Goal: Information Seeking & Learning: Check status

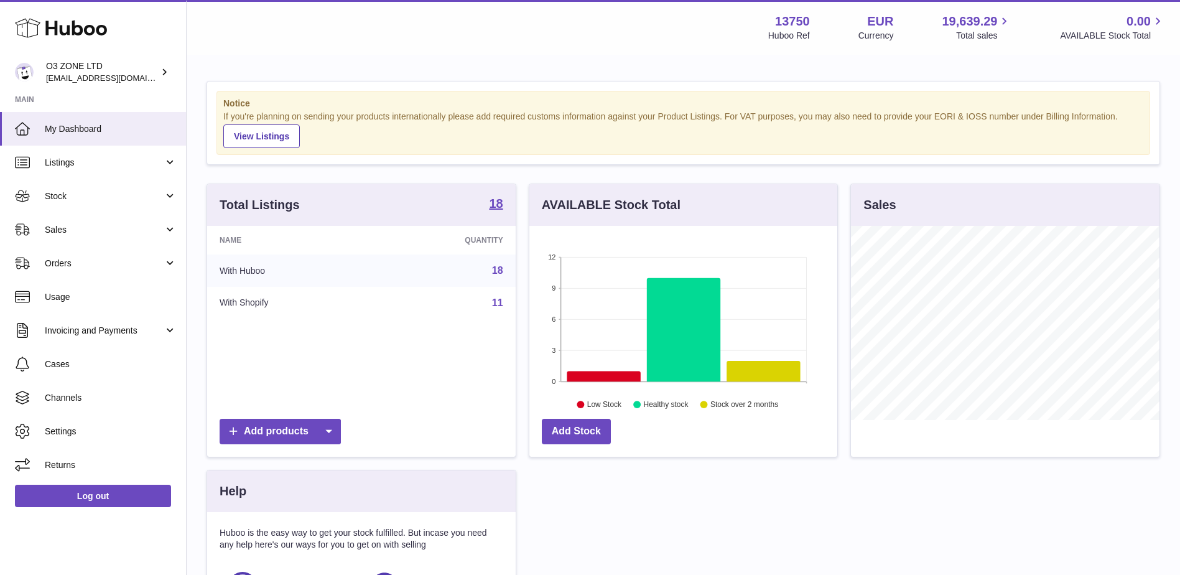
scroll to position [194, 308]
click at [68, 228] on span "Sales" at bounding box center [104, 230] width 119 height 12
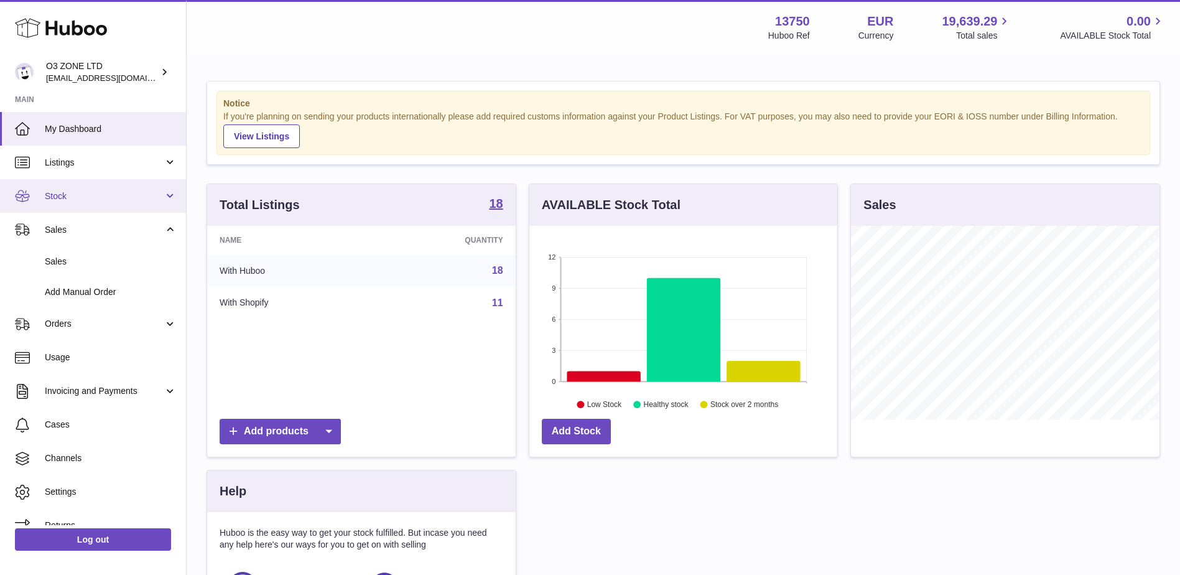
click at [86, 200] on span "Stock" at bounding box center [104, 196] width 119 height 12
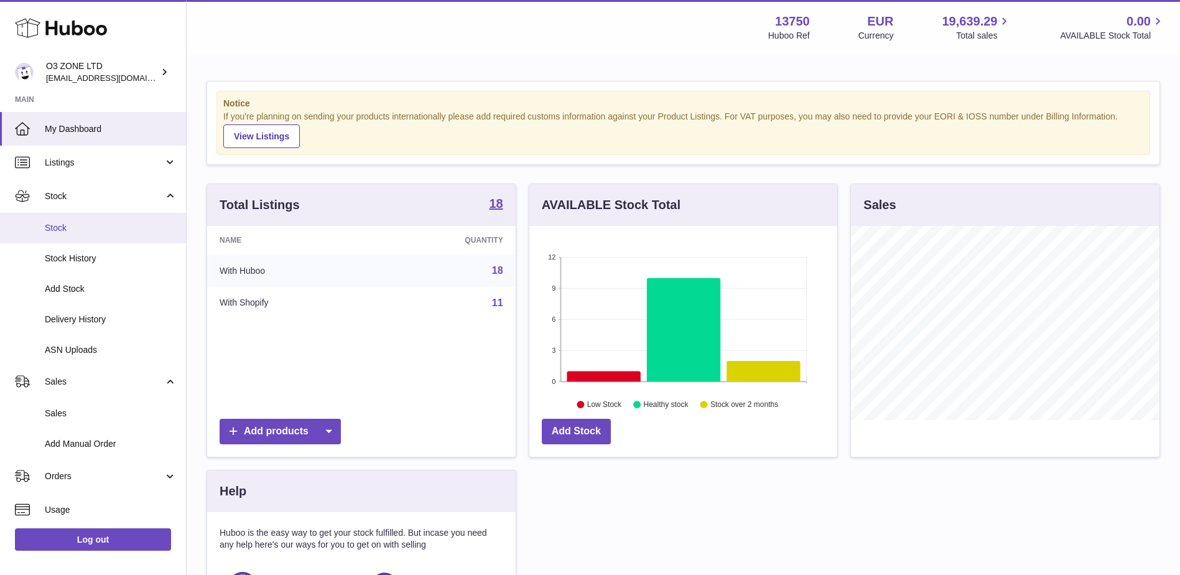
click at [77, 234] on link "Stock" at bounding box center [93, 228] width 186 height 30
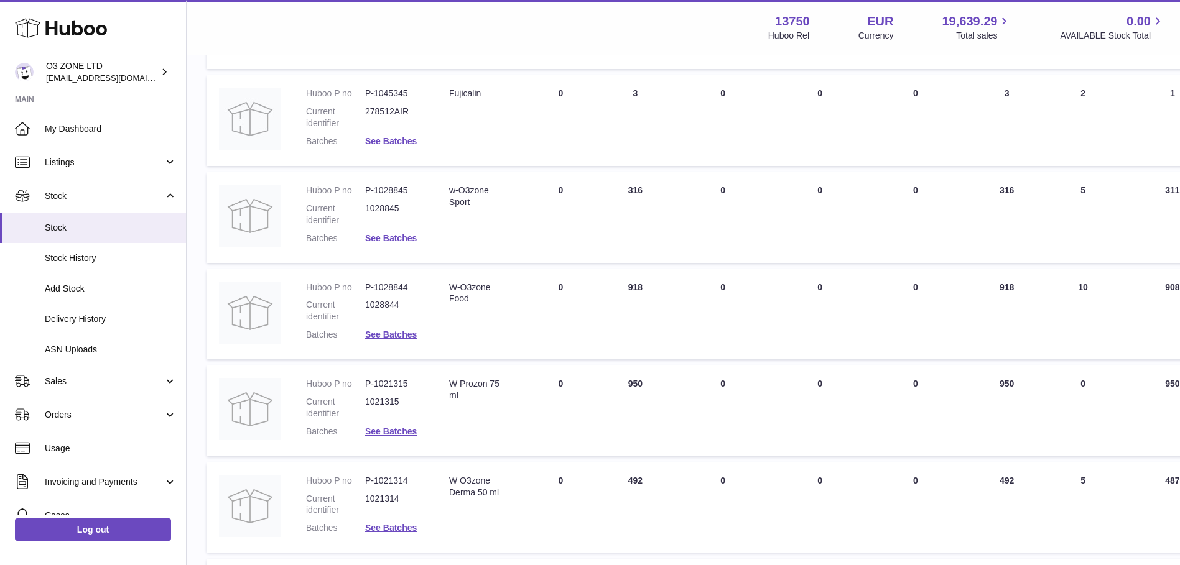
scroll to position [560, 0]
click at [405, 141] on link "See Batches" at bounding box center [391, 141] width 52 height 10
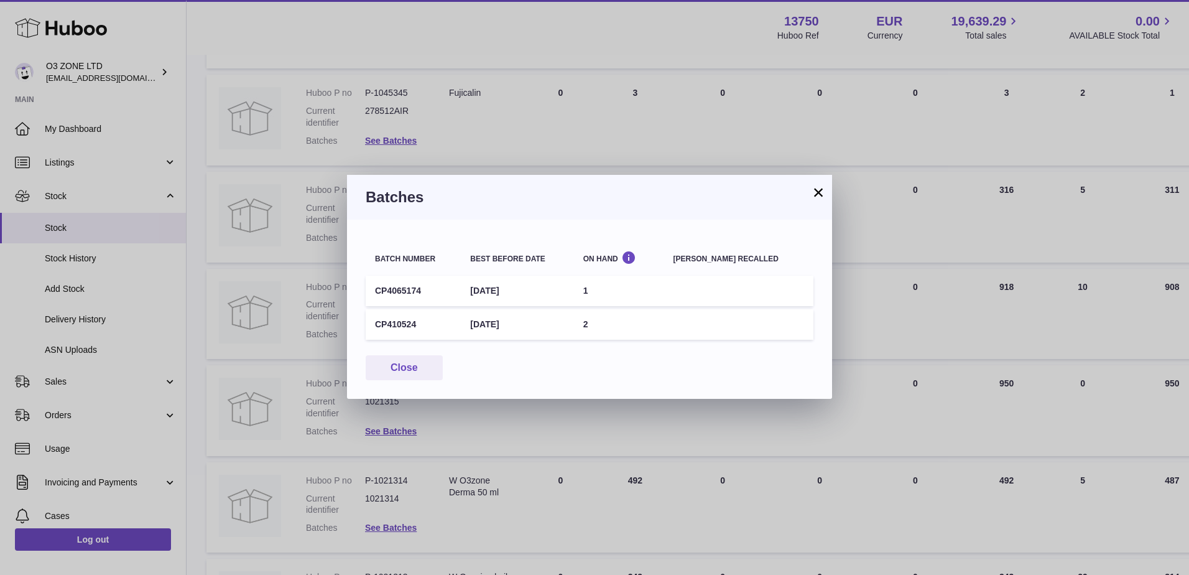
click at [820, 192] on button "×" at bounding box center [818, 192] width 15 height 15
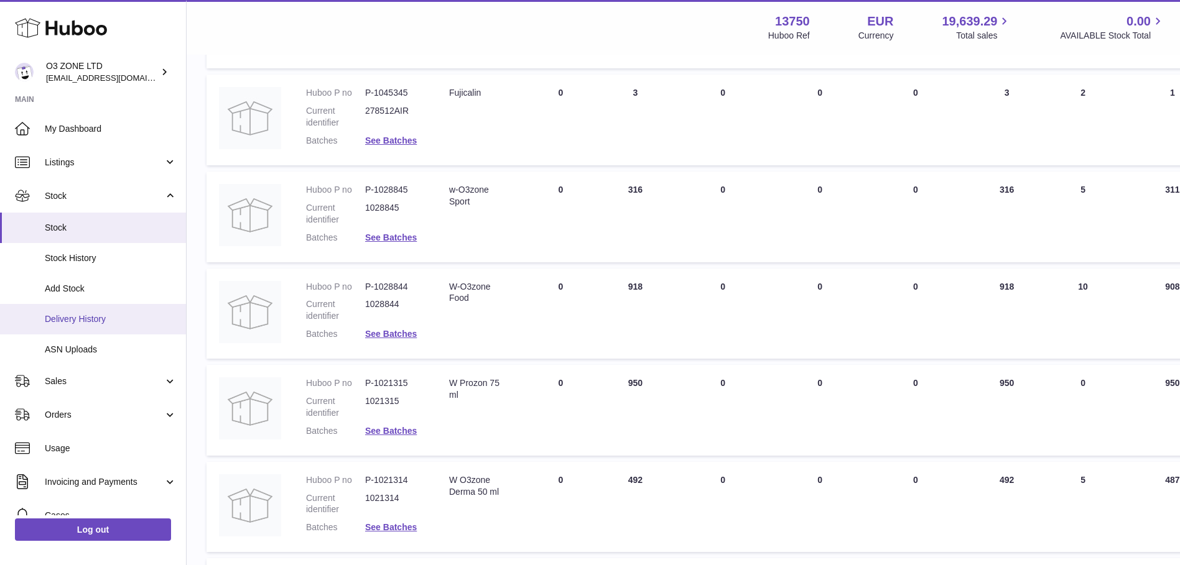
click at [85, 313] on span "Delivery History" at bounding box center [111, 319] width 132 height 12
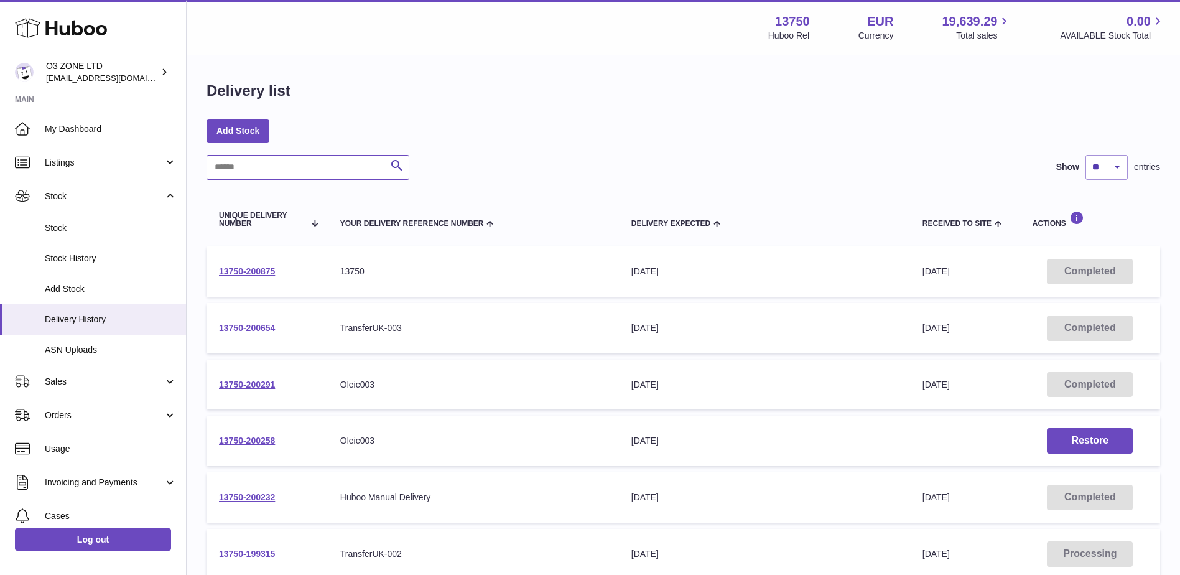
click at [312, 168] on input "text" at bounding box center [307, 167] width 203 height 25
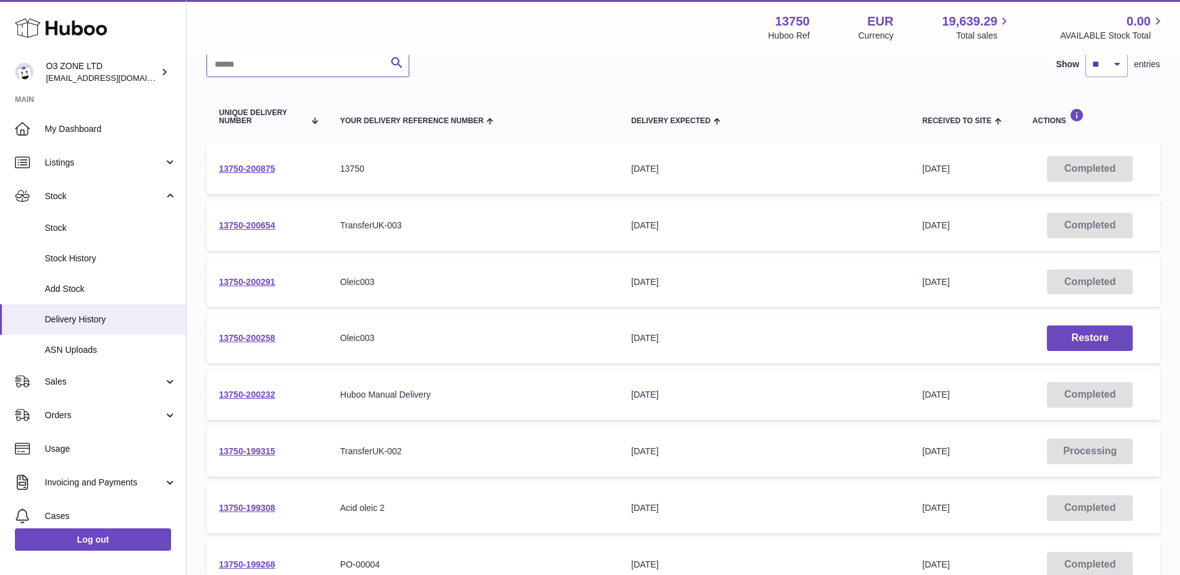
scroll to position [124, 0]
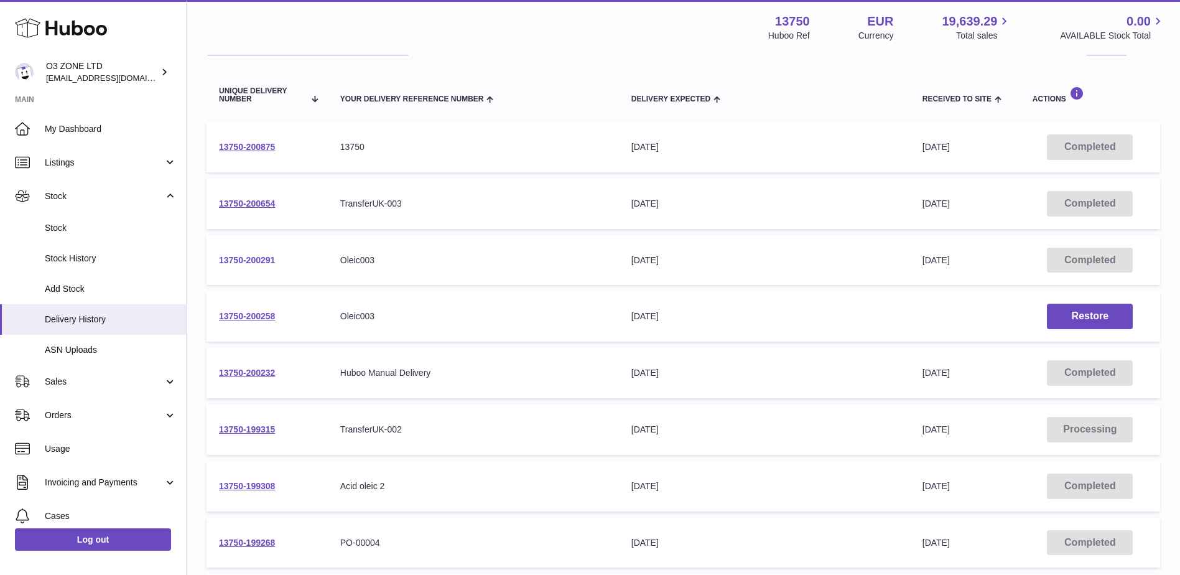
click at [256, 257] on link "13750-200291" at bounding box center [247, 260] width 56 height 10
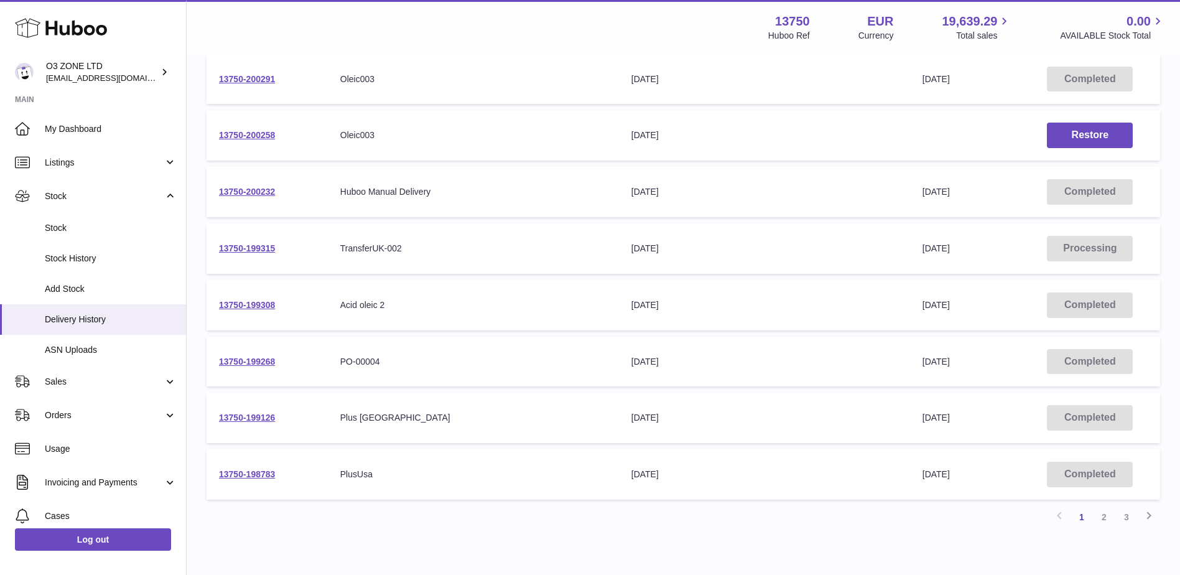
scroll to position [311, 0]
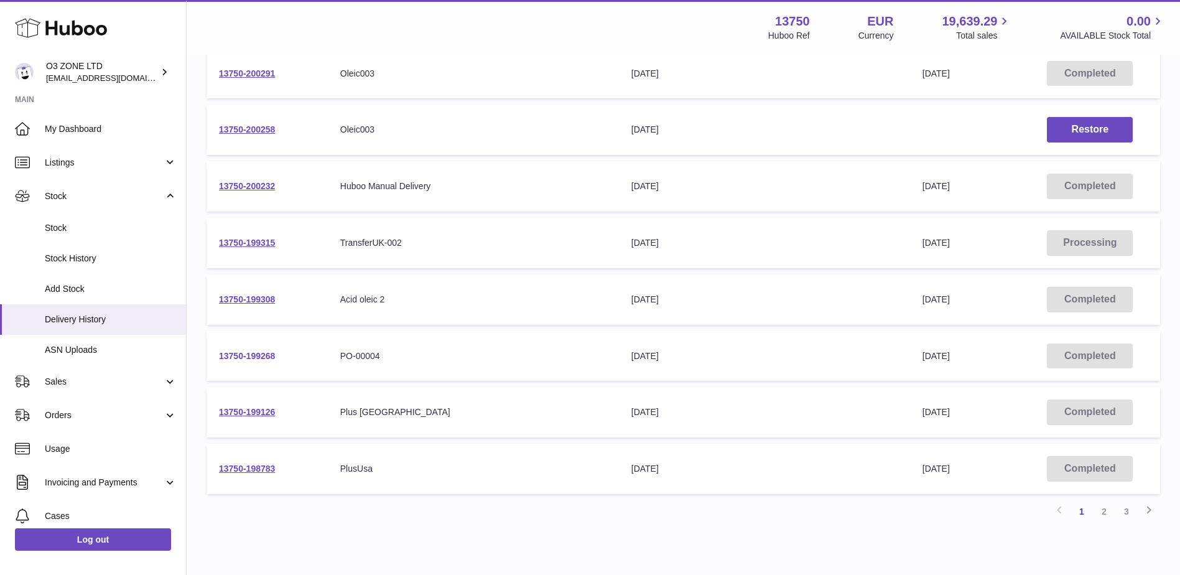
click at [251, 356] on link "13750-199268" at bounding box center [247, 356] width 56 height 10
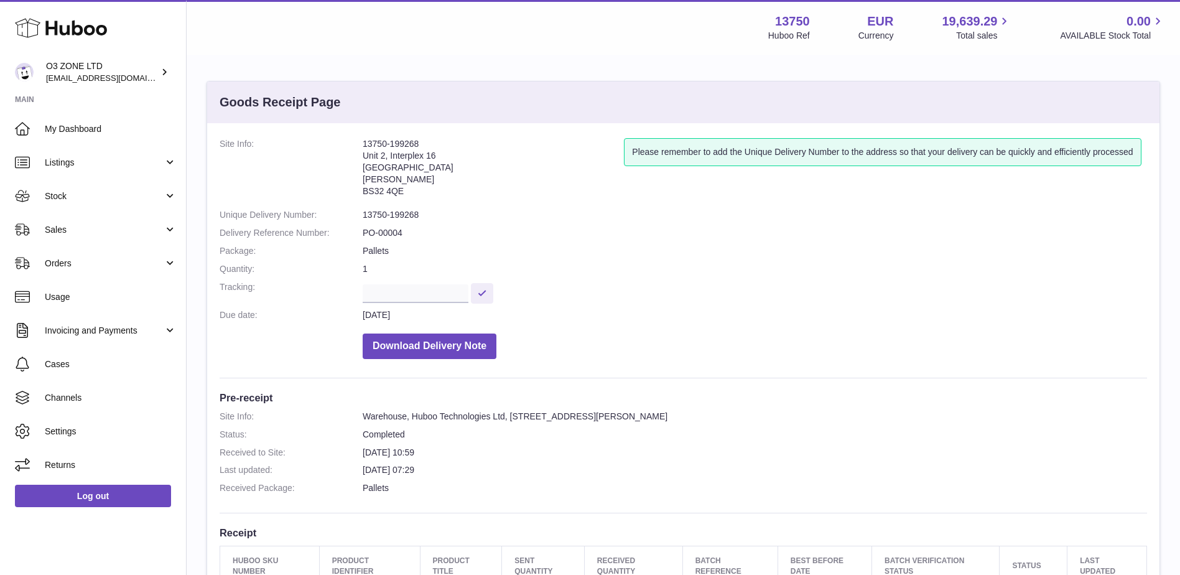
drag, startPoint x: 359, startPoint y: 165, endPoint x: 420, endPoint y: 180, distance: 62.7
click at [420, 180] on dl "Site Info: 13750-199268 Unit 2, Interplex 16 Ash Ridge Road Bradley Stoke BS32 …" at bounding box center [682, 251] width 927 height 227
drag, startPoint x: 420, startPoint y: 180, endPoint x: 428, endPoint y: 187, distance: 11.1
click at [428, 187] on address "13750-199268 Unit 2, Interplex 16 Ash Ridge Road Bradley Stoke BS32 4QE" at bounding box center [493, 170] width 261 height 65
drag, startPoint x: 361, startPoint y: 154, endPoint x: 421, endPoint y: 192, distance: 70.7
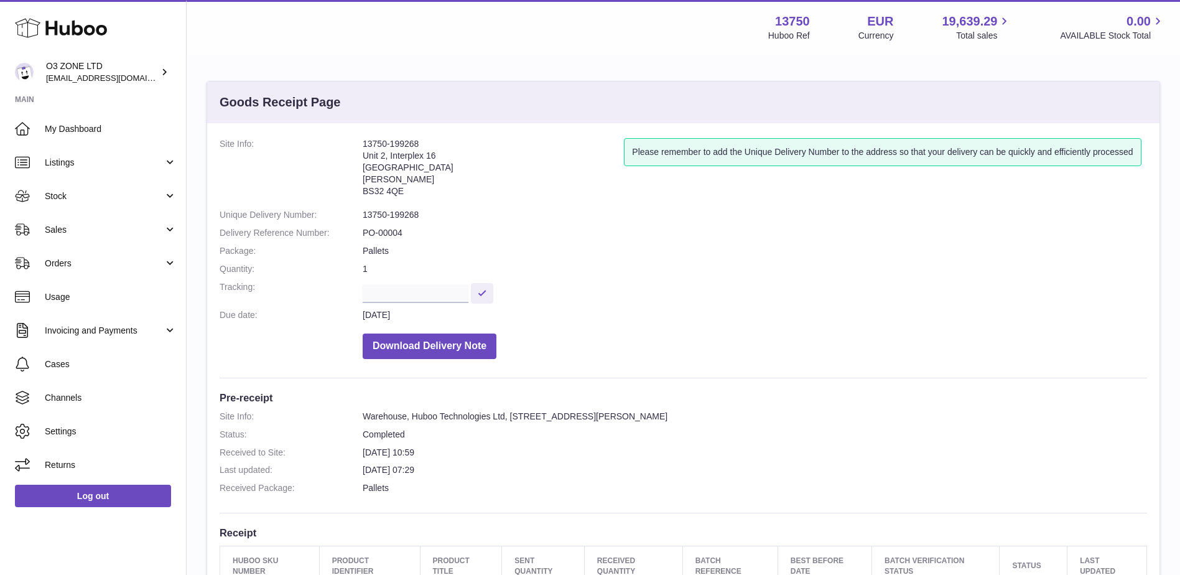
click at [421, 192] on dl "Site Info: 13750-199268 Unit 2, Interplex 16 Ash Ridge Road Bradley Stoke BS32 …" at bounding box center [682, 251] width 927 height 227
copy dl "13750-199268 Unit 2, Interplex 16 Ash Ridge Road Bradley Stoke BS32 4QE"
click at [643, 307] on dl "Site Info: 13750-199268 Unit 2, Interplex 16 Ash Ridge Road Bradley Stoke BS32 …" at bounding box center [682, 251] width 927 height 227
drag, startPoint x: 70, startPoint y: 231, endPoint x: 70, endPoint y: 240, distance: 8.7
click at [70, 231] on span "Sales" at bounding box center [104, 230] width 119 height 12
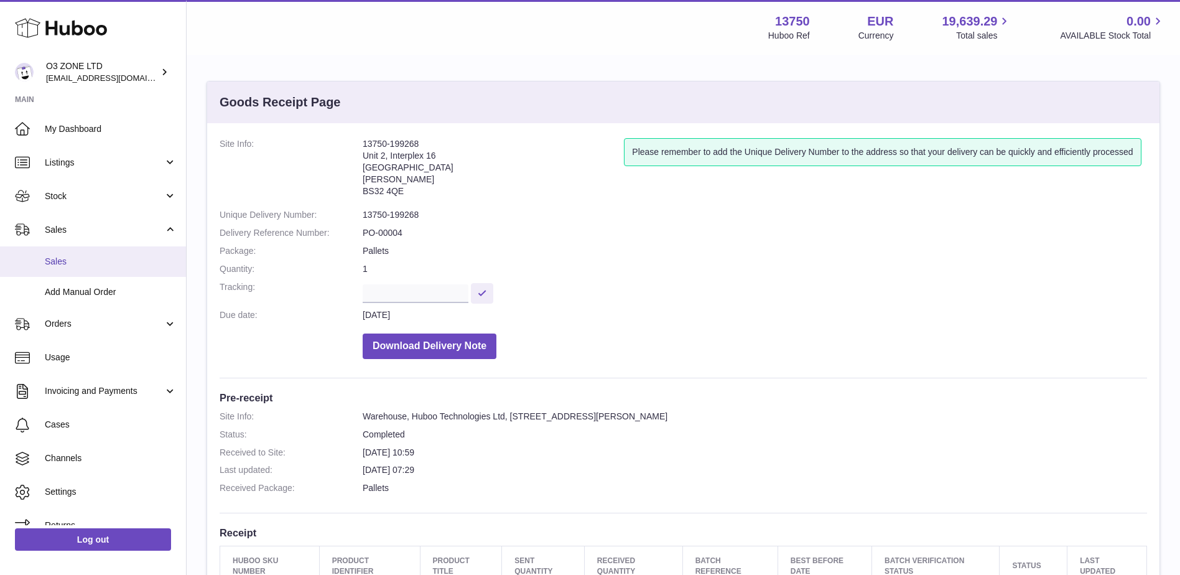
click at [73, 257] on span "Sales" at bounding box center [111, 262] width 132 height 12
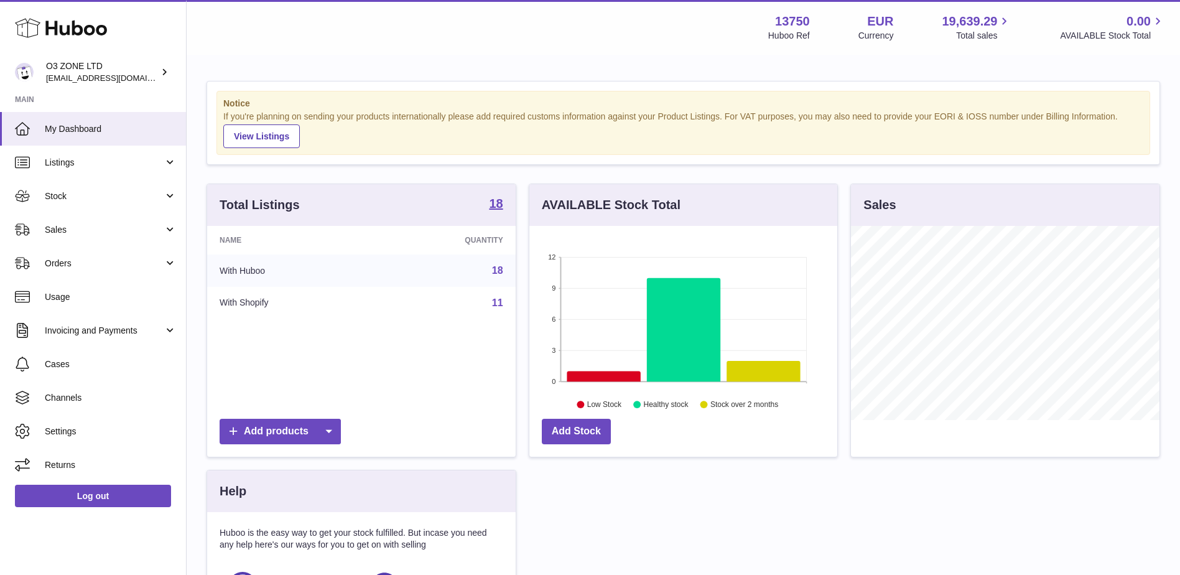
scroll to position [194, 308]
click at [67, 229] on span "Sales" at bounding box center [104, 230] width 119 height 12
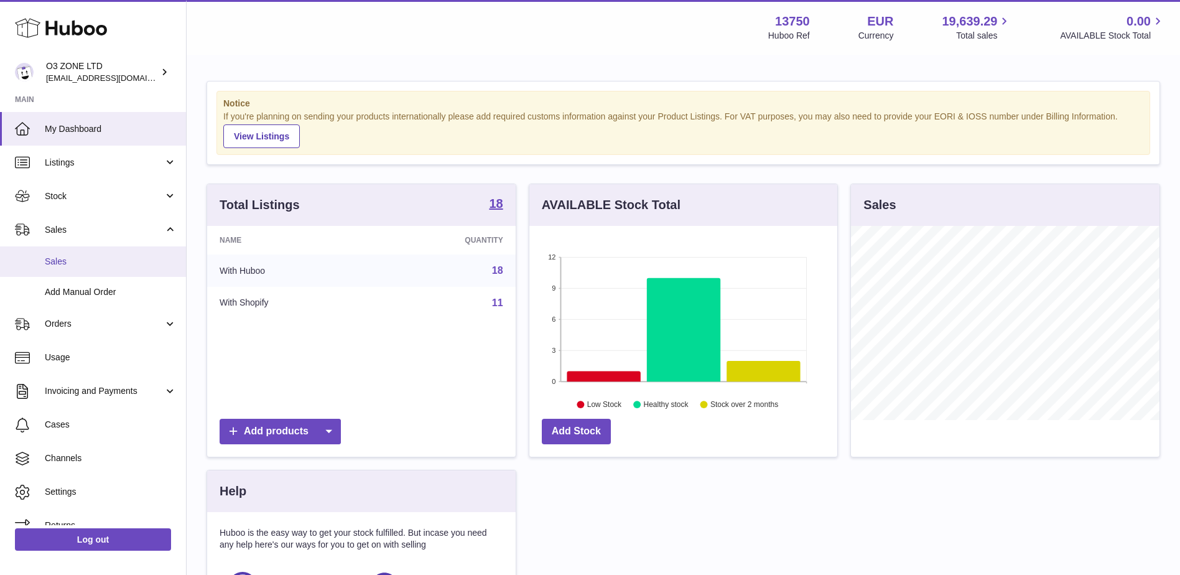
click at [76, 262] on span "Sales" at bounding box center [111, 262] width 132 height 12
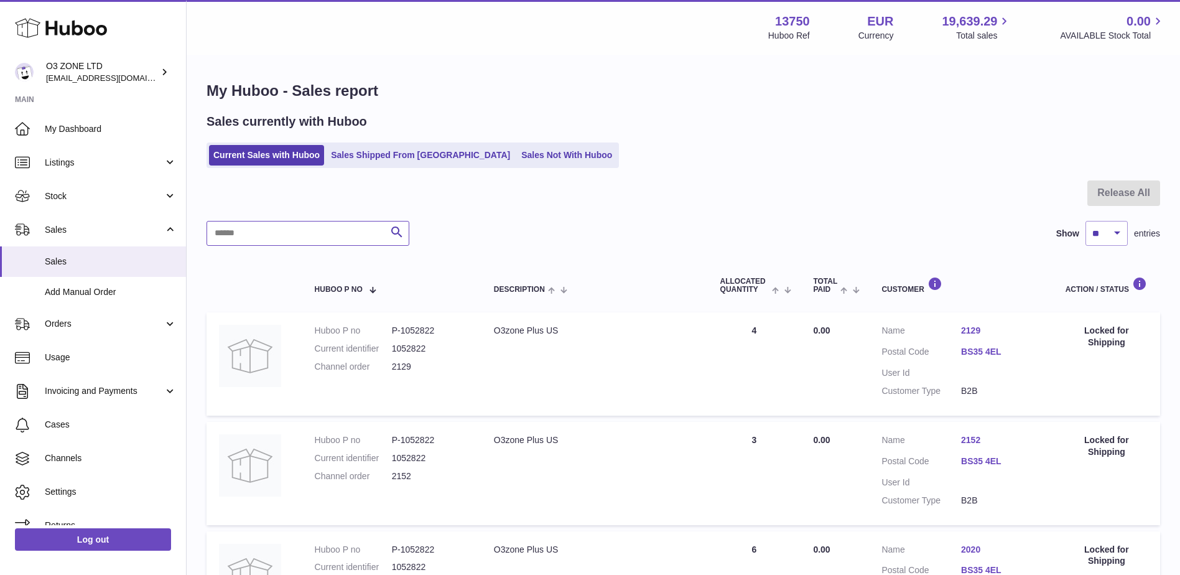
click at [270, 238] on input "text" at bounding box center [307, 233] width 203 height 25
paste input "****"
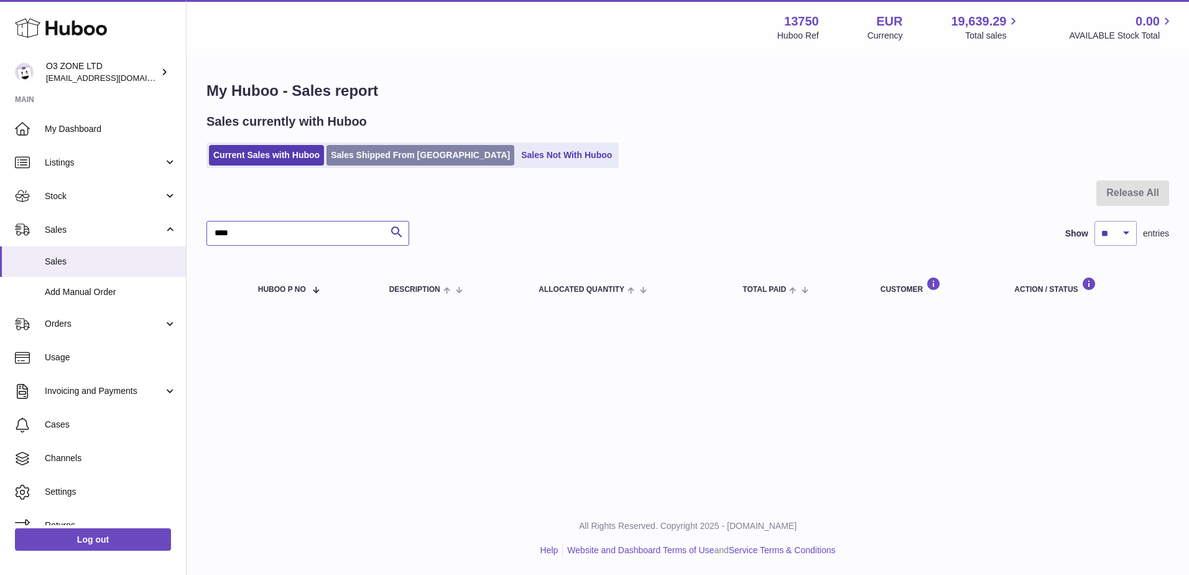
type input "****"
click at [380, 150] on link "Sales Shipped From [GEOGRAPHIC_DATA]" at bounding box center [420, 155] width 188 height 21
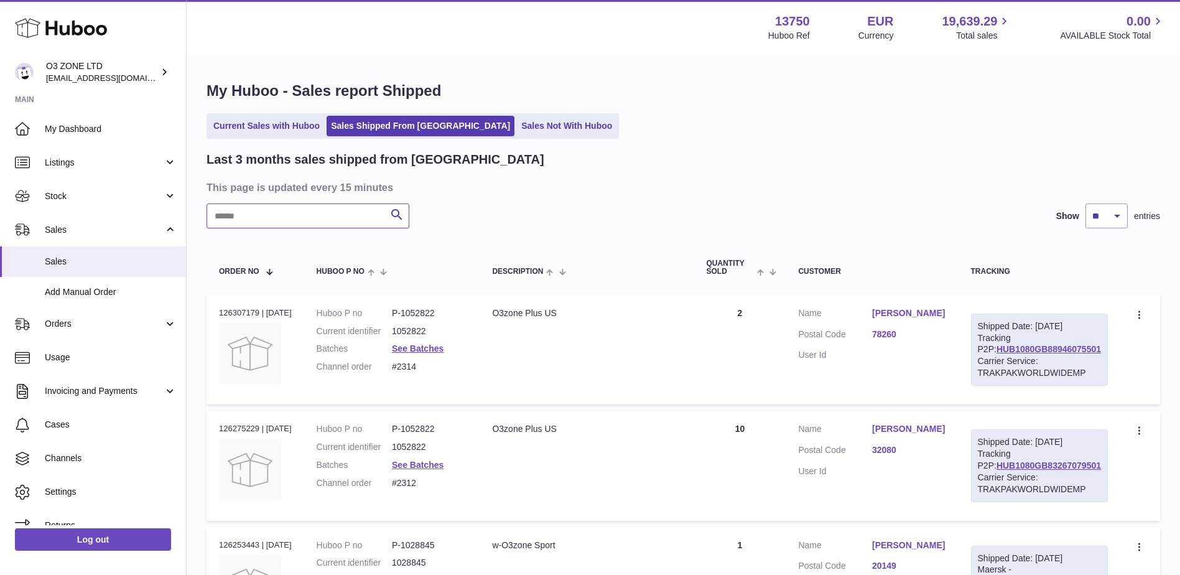
click at [260, 216] on input "text" at bounding box center [307, 215] width 203 height 25
paste input "****"
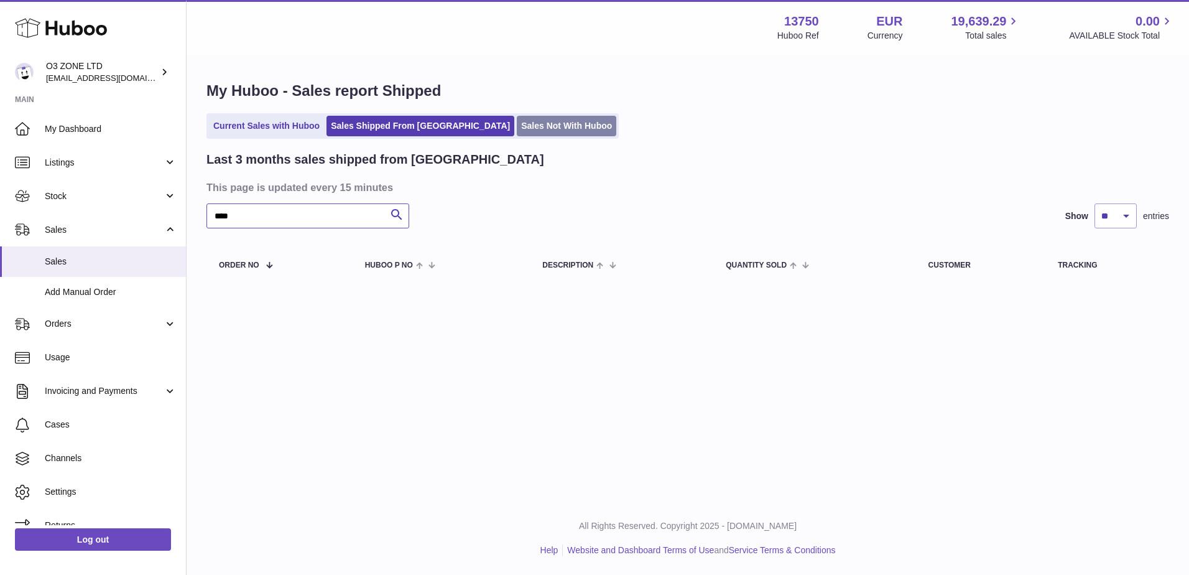
type input "****"
click at [517, 125] on link "Sales Not With Huboo" at bounding box center [566, 126] width 99 height 21
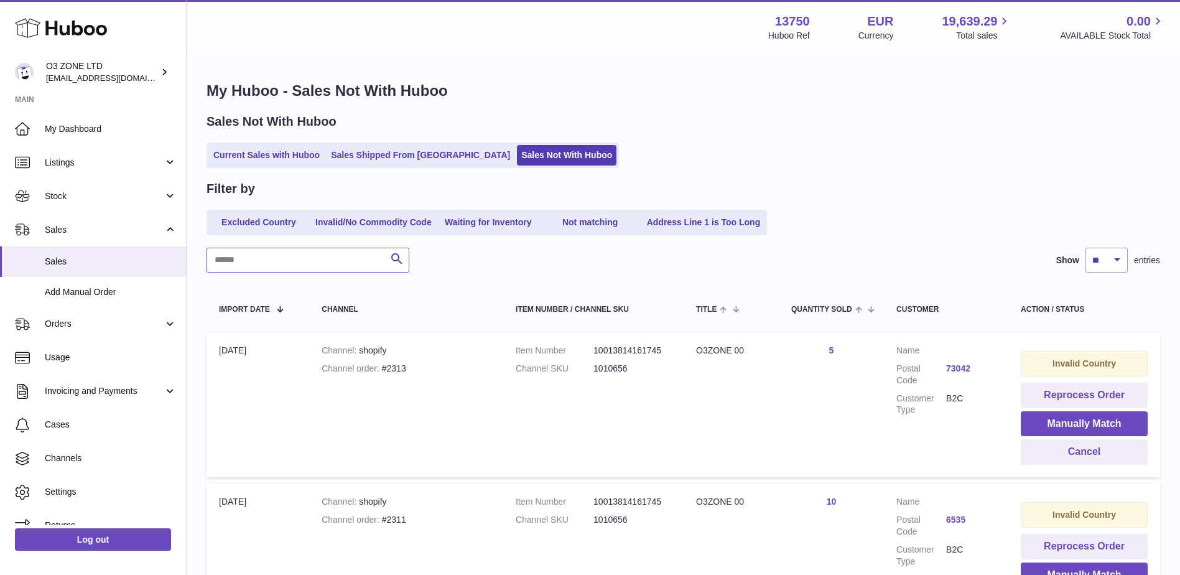
click at [264, 259] on input "text" at bounding box center [307, 259] width 203 height 25
paste input "****"
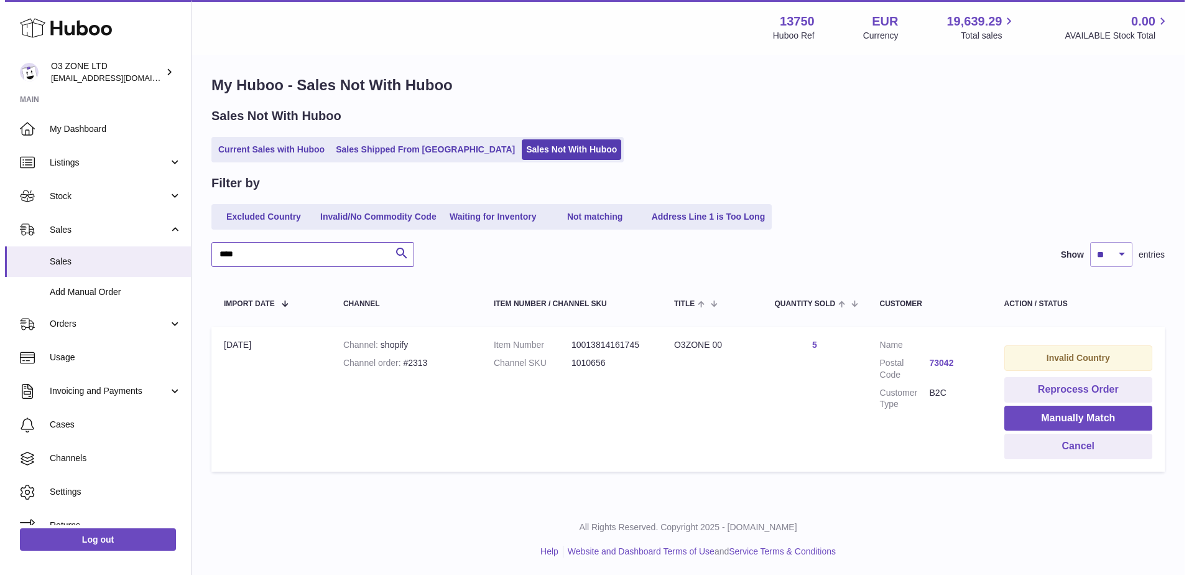
scroll to position [7, 0]
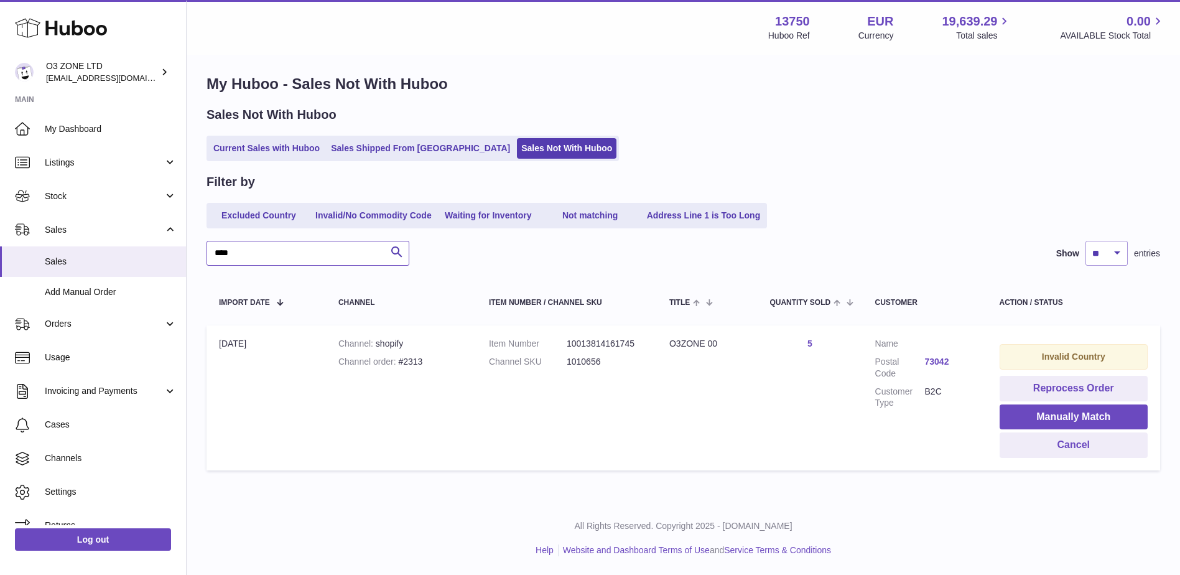
type input "****"
click at [930, 361] on link "73042" at bounding box center [950, 362] width 50 height 12
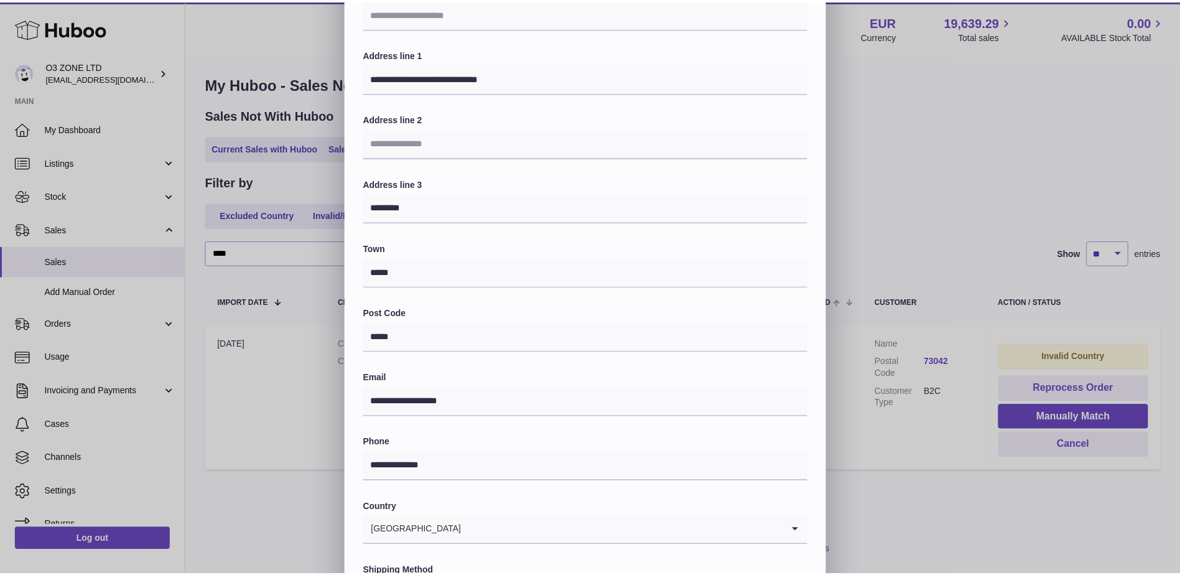
scroll to position [0, 0]
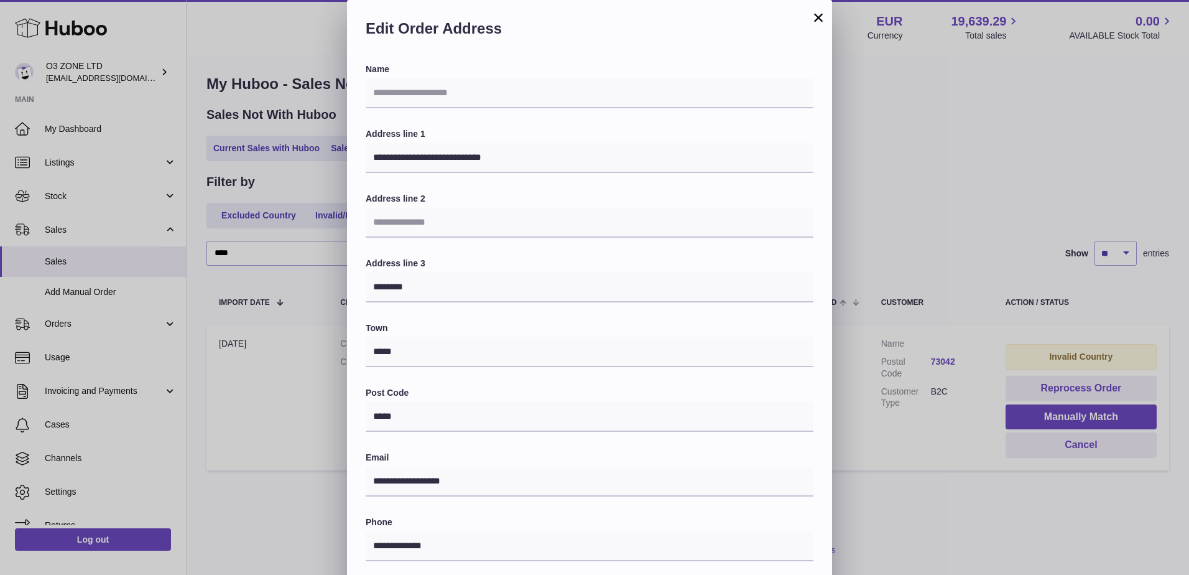
click at [818, 17] on button "×" at bounding box center [818, 17] width 15 height 15
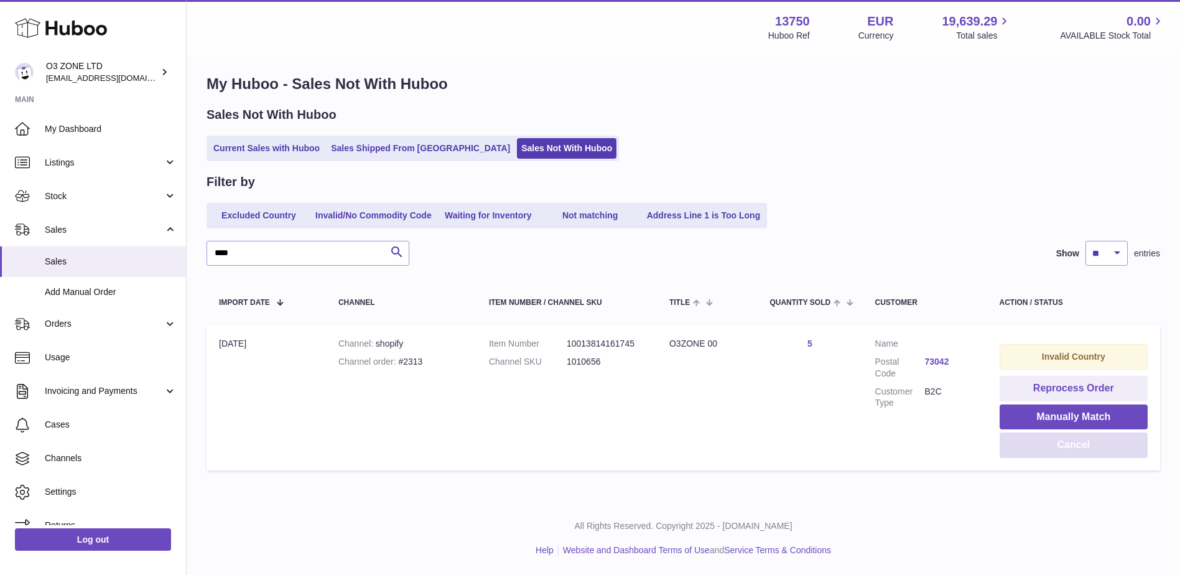
drag, startPoint x: 1109, startPoint y: 448, endPoint x: 1102, endPoint y: 455, distance: 10.1
click at [1109, 448] on button "Cancel" at bounding box center [1073, 444] width 148 height 25
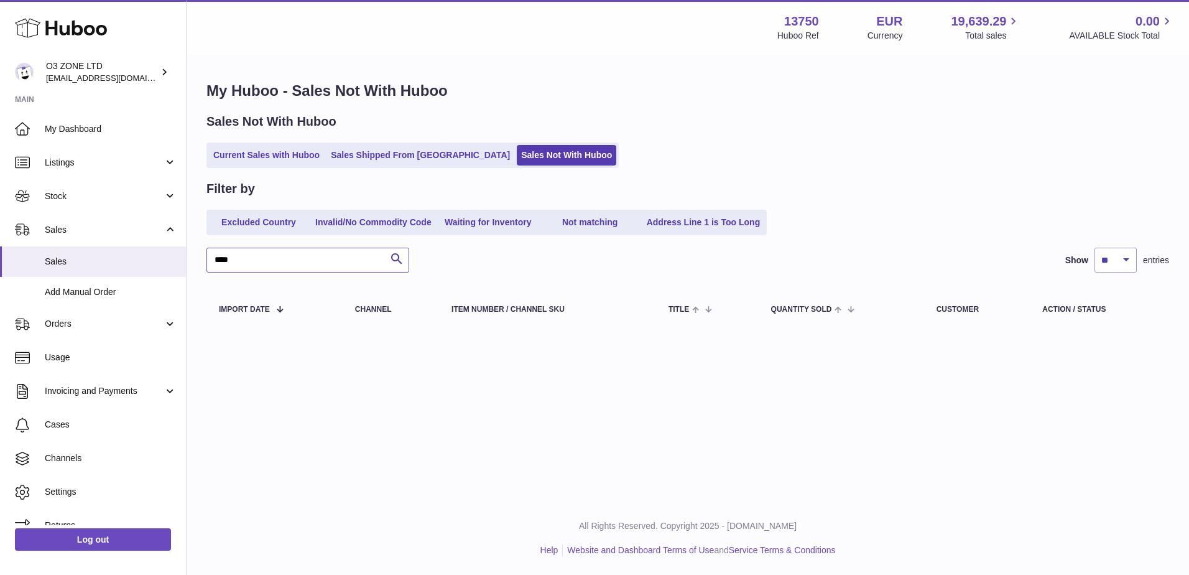
click at [354, 250] on input "****" at bounding box center [307, 259] width 203 height 25
click at [379, 160] on link "Sales Shipped From [GEOGRAPHIC_DATA]" at bounding box center [420, 155] width 188 height 21
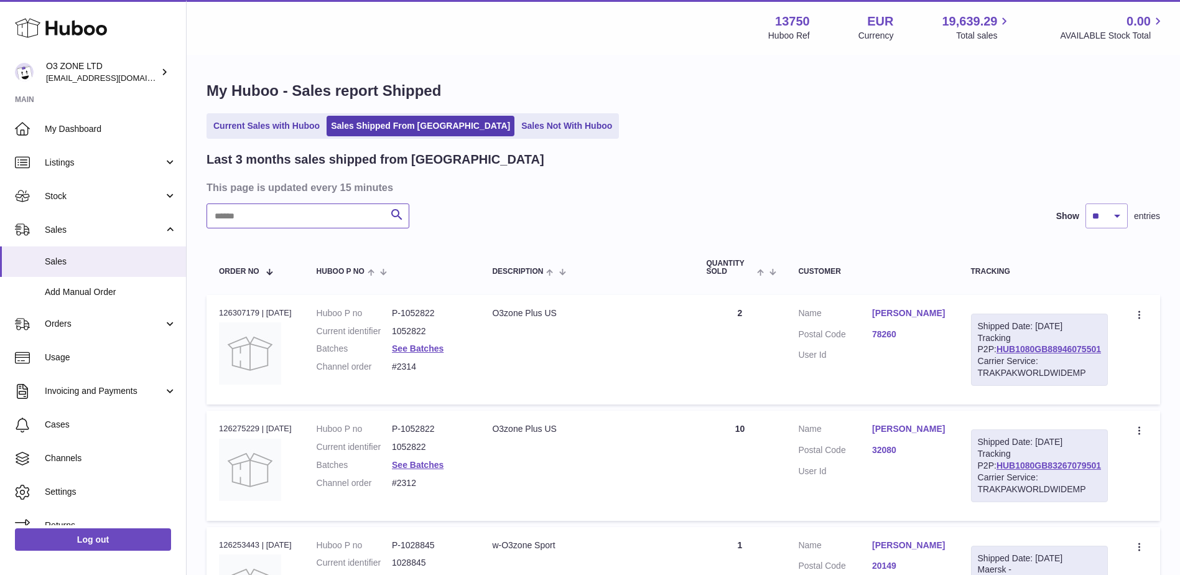
click at [303, 215] on input "text" at bounding box center [307, 215] width 203 height 25
paste input "****"
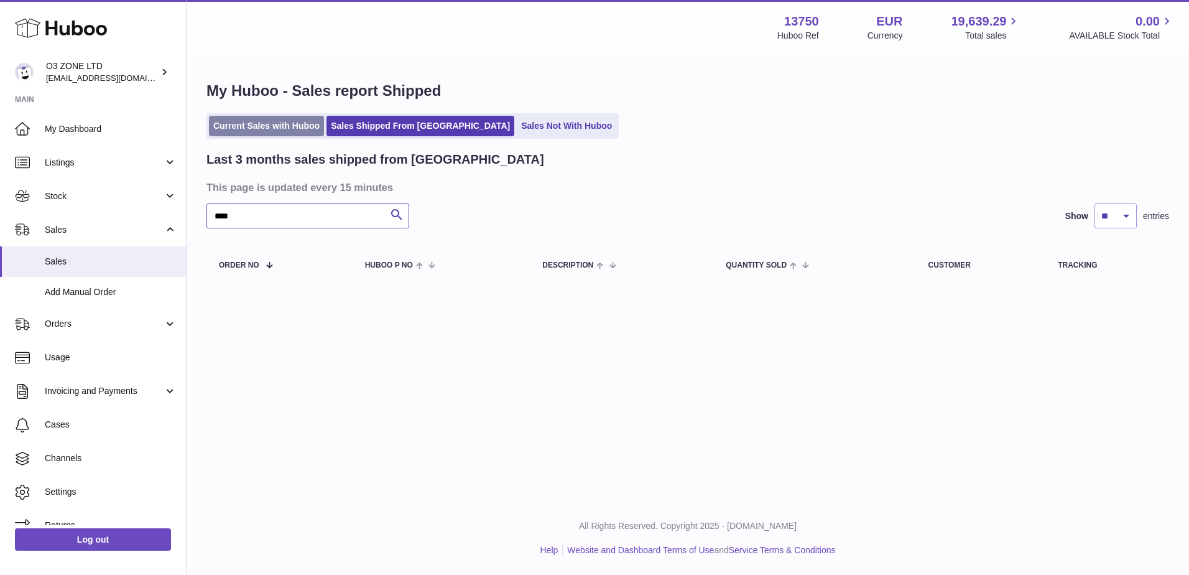
type input "****"
click at [290, 124] on link "Current Sales with Huboo" at bounding box center [266, 126] width 115 height 21
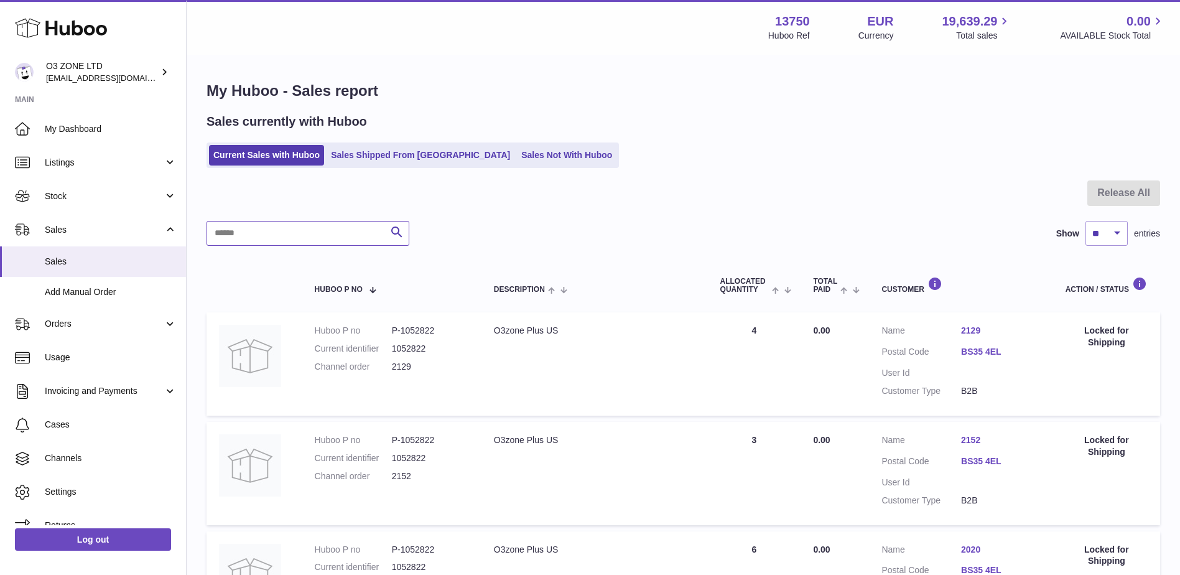
click at [262, 231] on input "text" at bounding box center [307, 233] width 203 height 25
paste input "****"
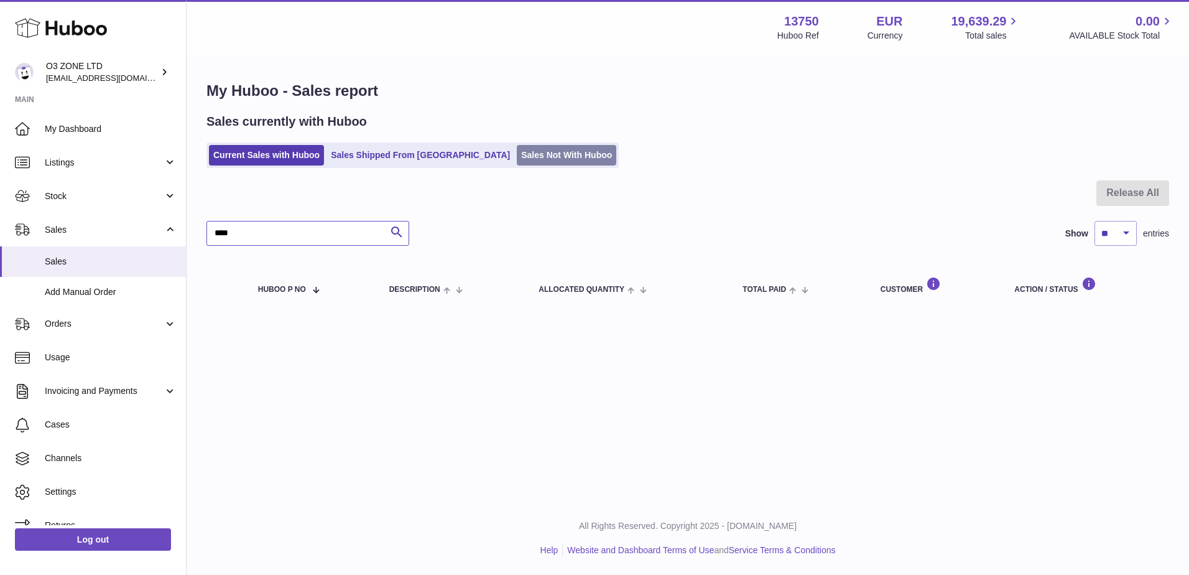
type input "****"
click at [517, 153] on link "Sales Not With Huboo" at bounding box center [566, 155] width 99 height 21
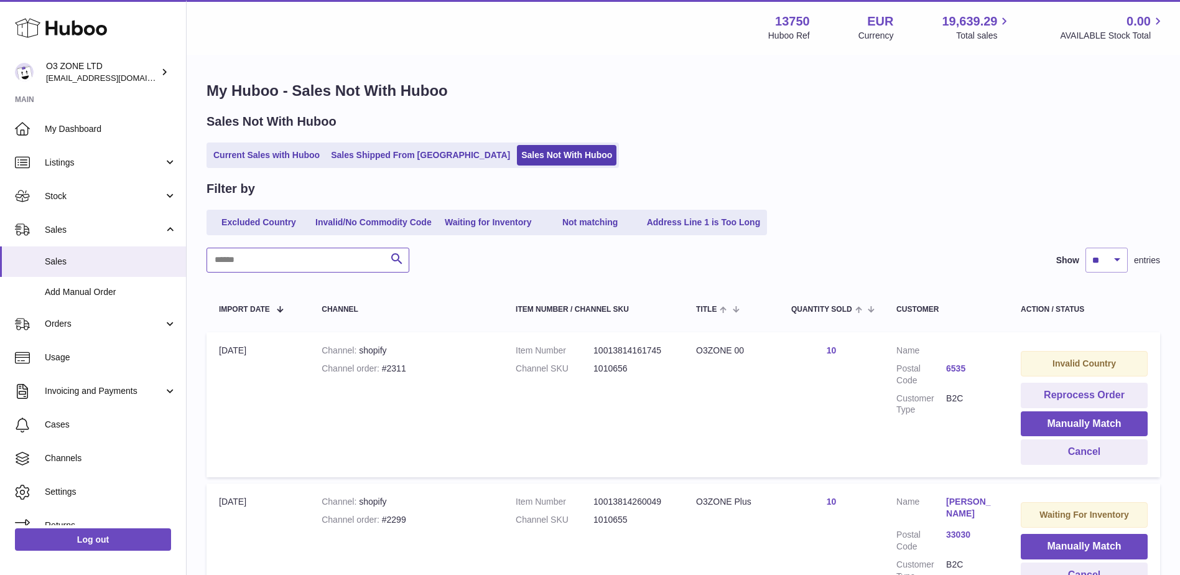
click at [266, 270] on input "text" at bounding box center [307, 259] width 203 height 25
paste input "****"
type input "****"
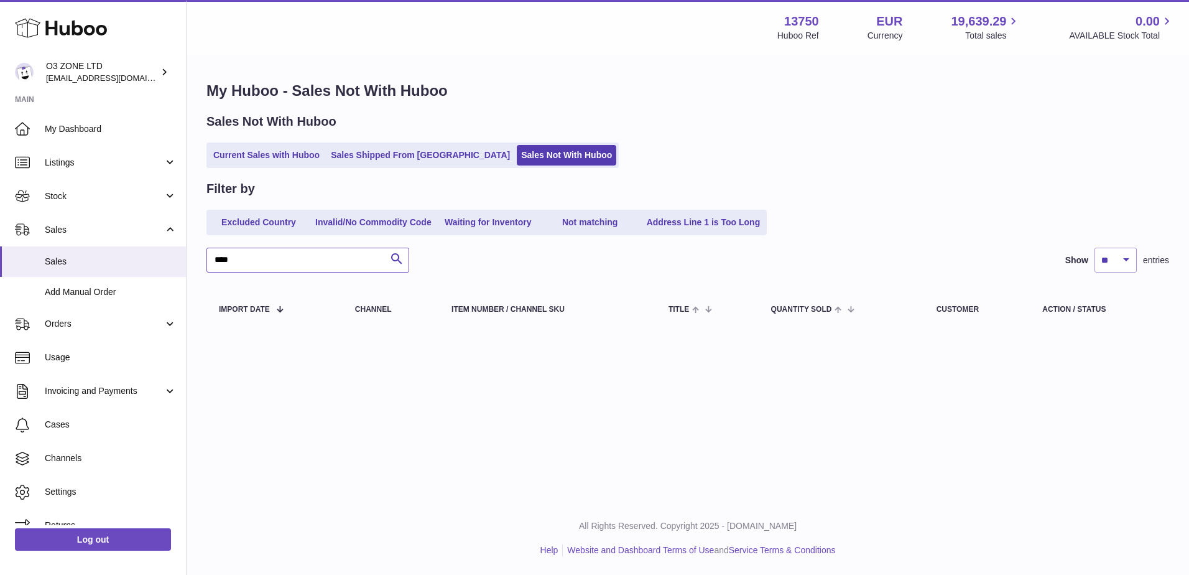
click at [220, 262] on input "****" at bounding box center [307, 259] width 203 height 25
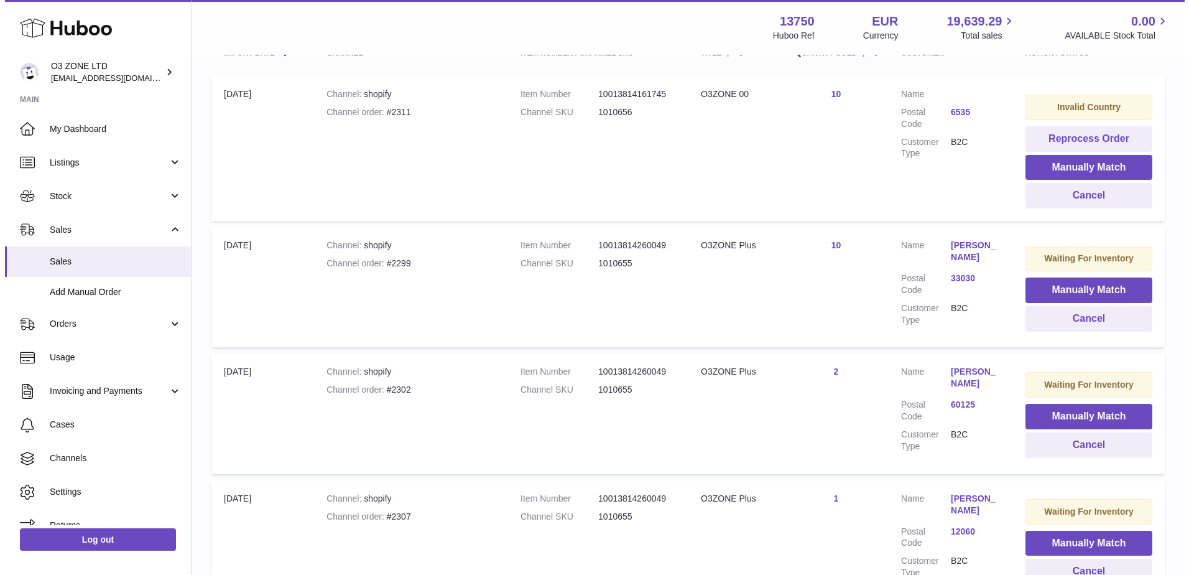
scroll to position [142, 0]
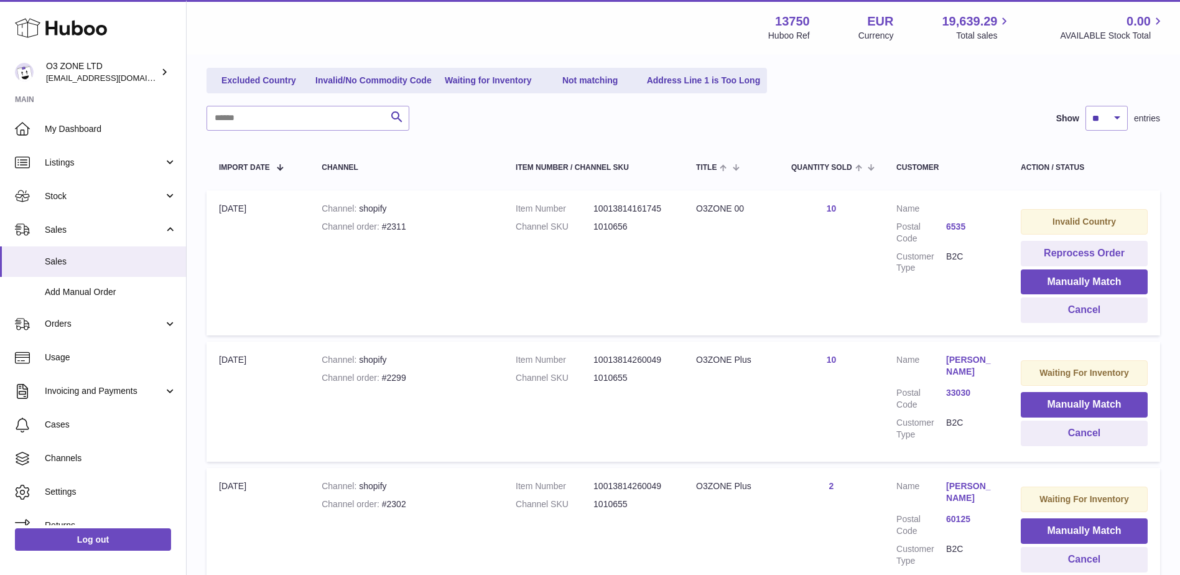
click at [959, 224] on link "6535" at bounding box center [971, 227] width 50 height 12
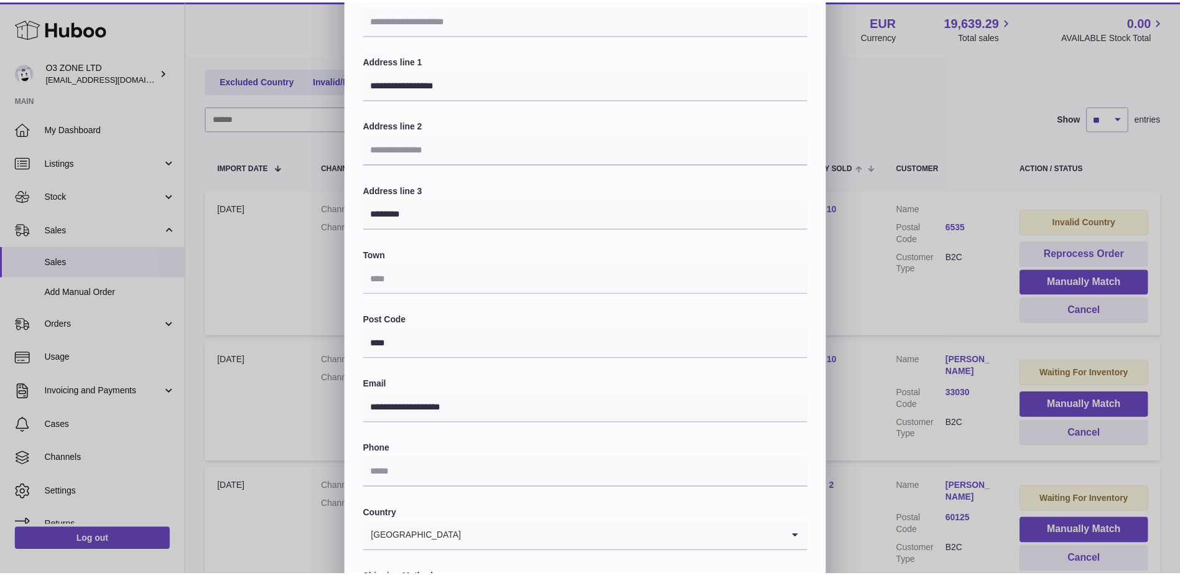
scroll to position [0, 0]
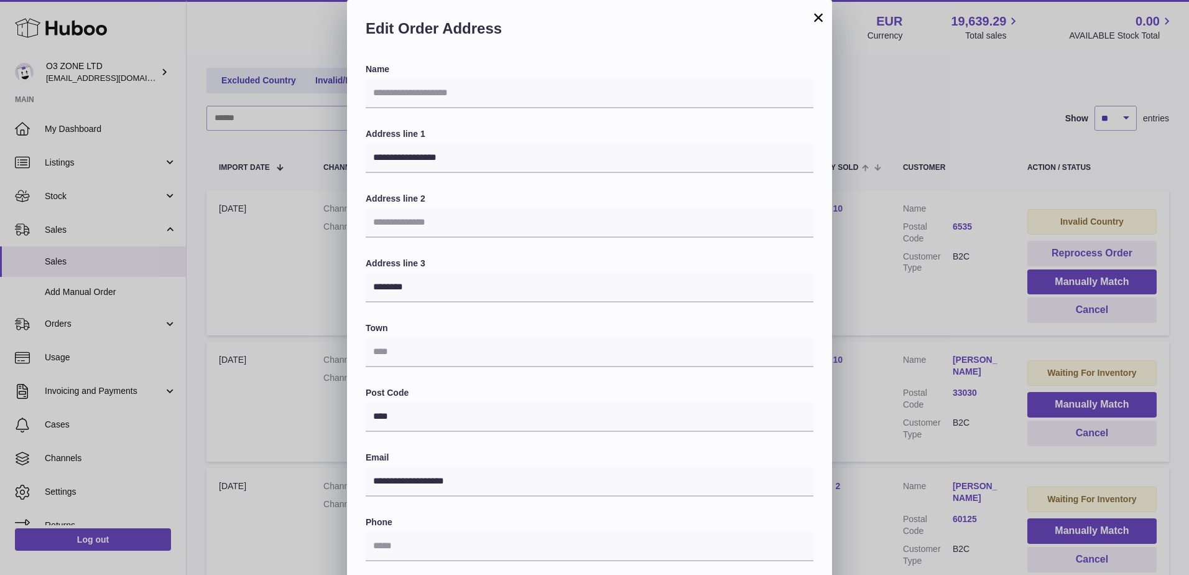
click at [812, 19] on button "×" at bounding box center [818, 17] width 15 height 15
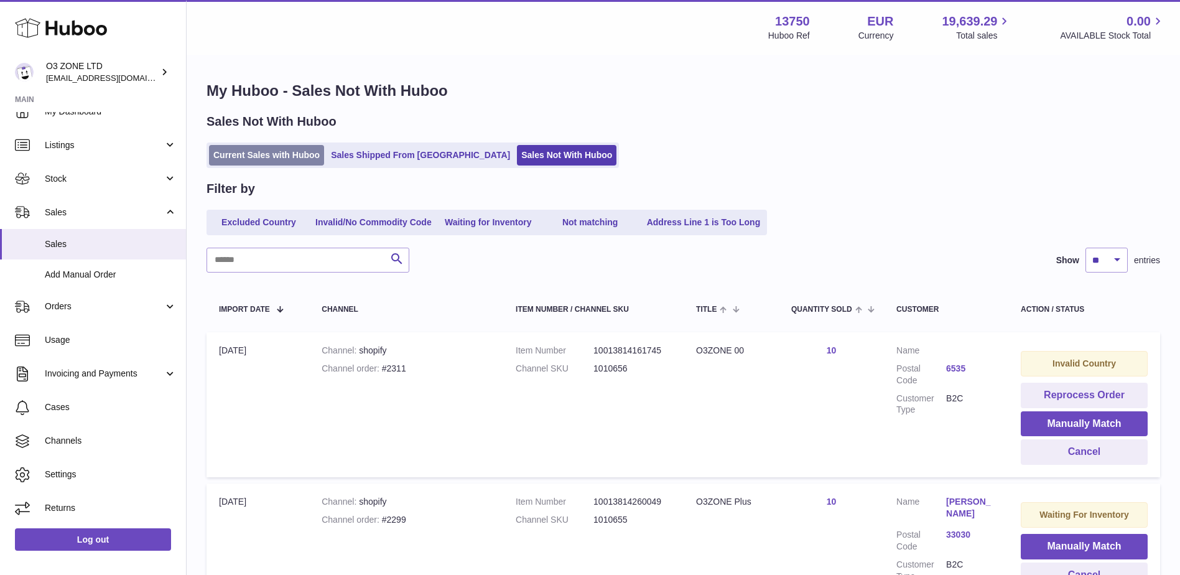
click at [233, 153] on link "Current Sales with Huboo" at bounding box center [266, 155] width 115 height 21
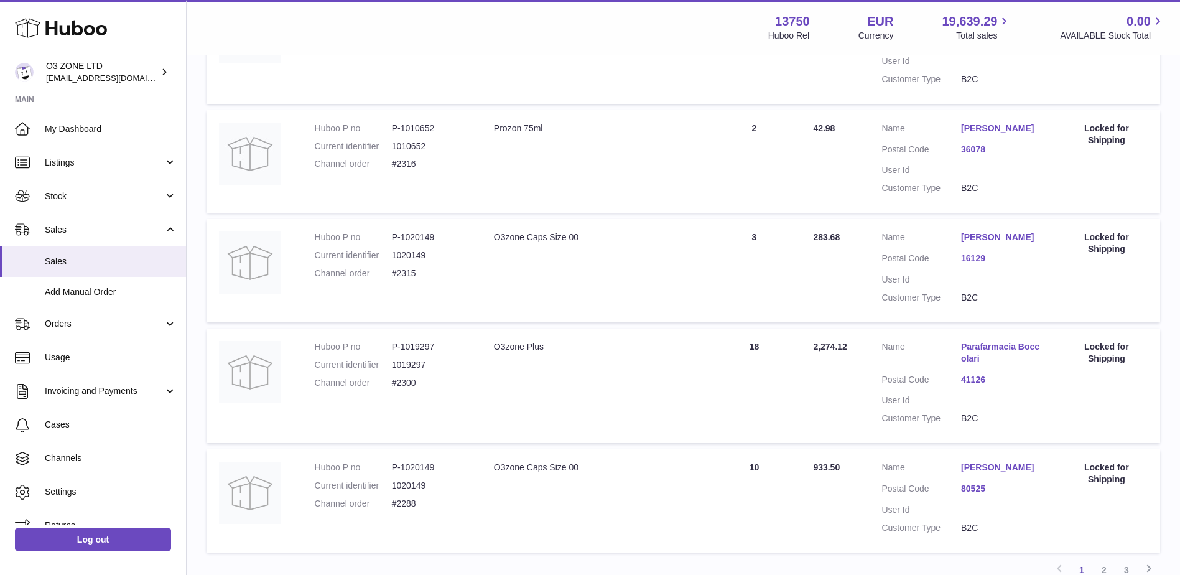
scroll to position [870, 0]
click at [408, 388] on dd "#2300" at bounding box center [430, 382] width 77 height 12
copy dd "2300"
drag, startPoint x: 812, startPoint y: 20, endPoint x: 770, endPoint y: 21, distance: 41.7
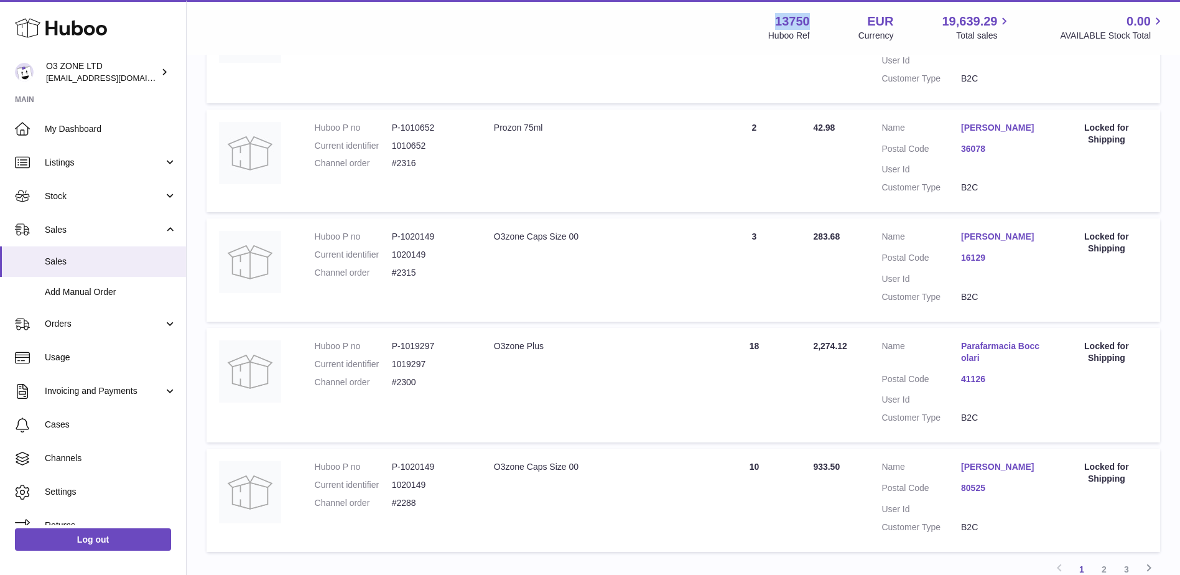
click at [770, 21] on div "13750 Huboo Ref EUR Currency 19,639.29 Total sales 0.00 AVAILABLE Stock Total" at bounding box center [966, 27] width 397 height 29
copy strong "13750"
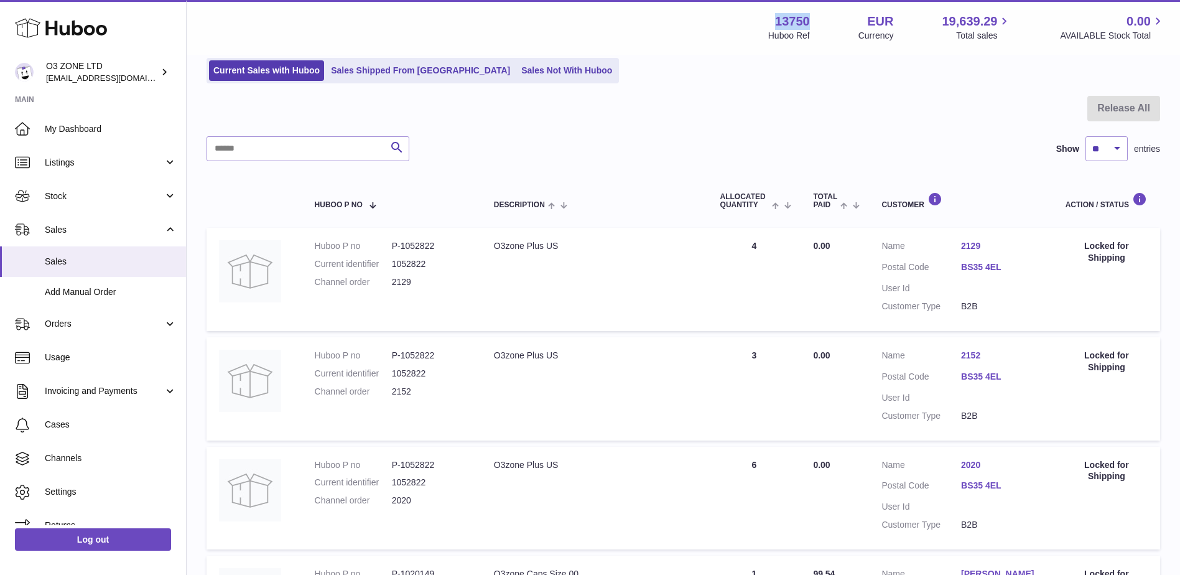
scroll to position [0, 0]
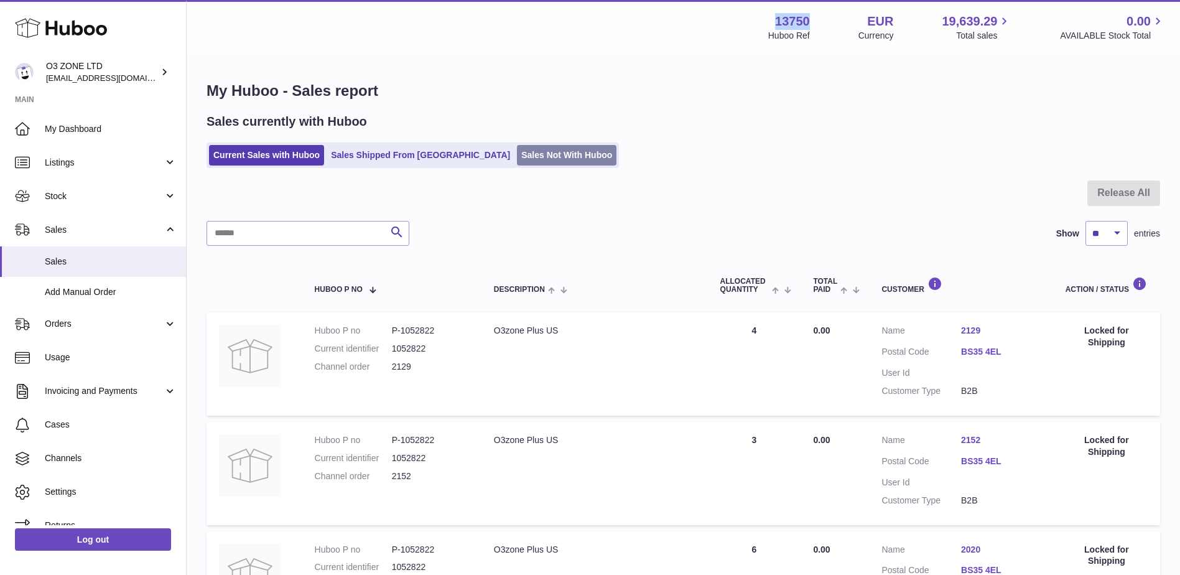
click at [517, 148] on link "Sales Not With Huboo" at bounding box center [566, 155] width 99 height 21
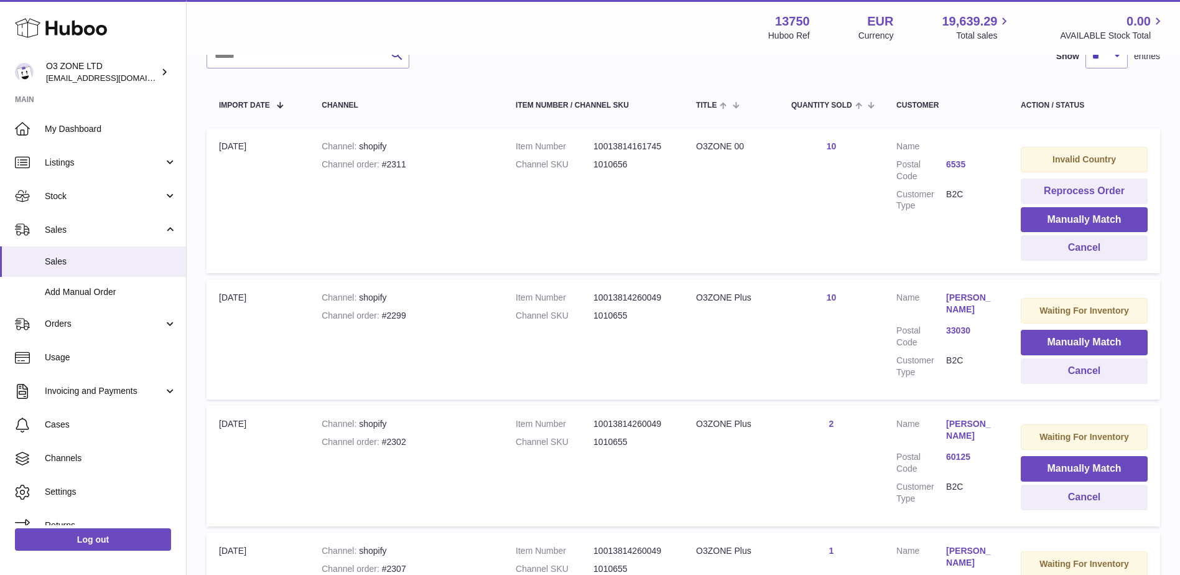
scroll to position [17, 0]
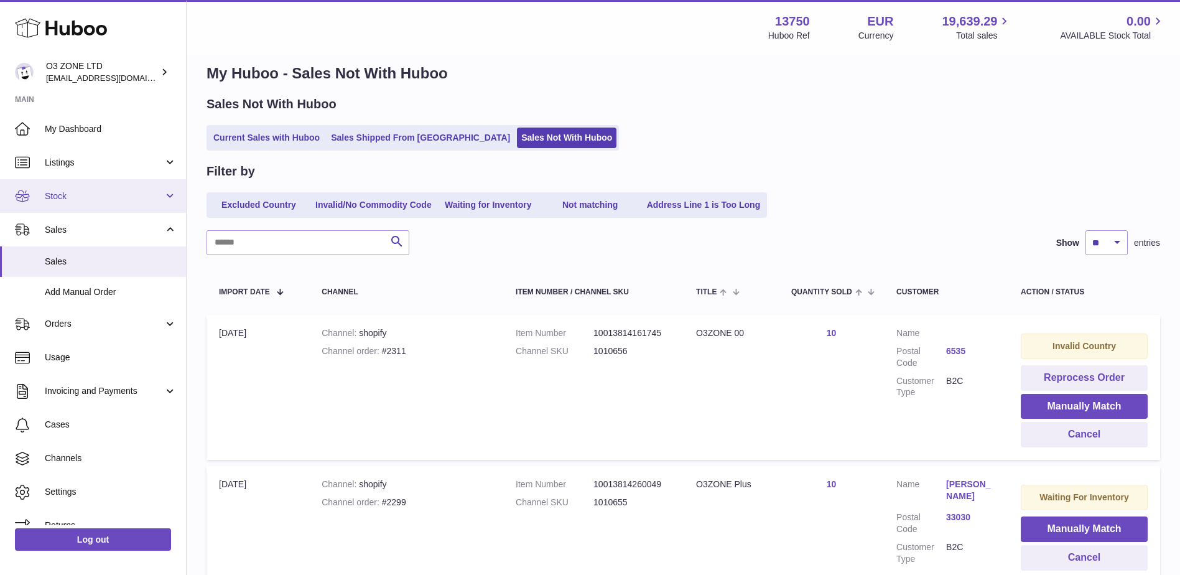
click at [88, 194] on span "Stock" at bounding box center [104, 196] width 119 height 12
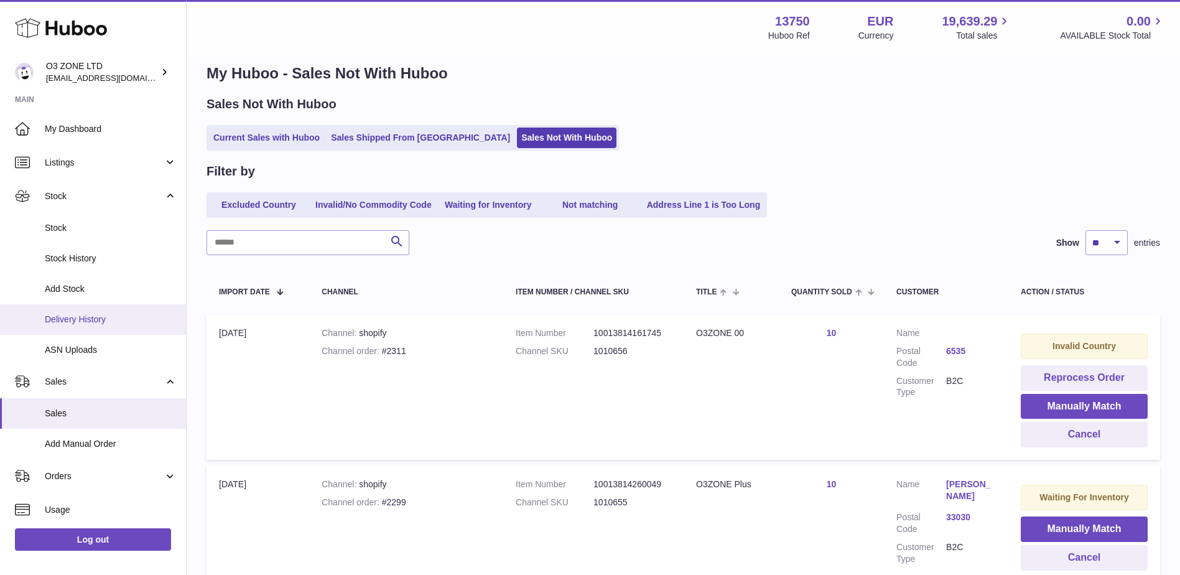
click at [78, 315] on span "Delivery History" at bounding box center [111, 319] width 132 height 12
